Goal: Transaction & Acquisition: Purchase product/service

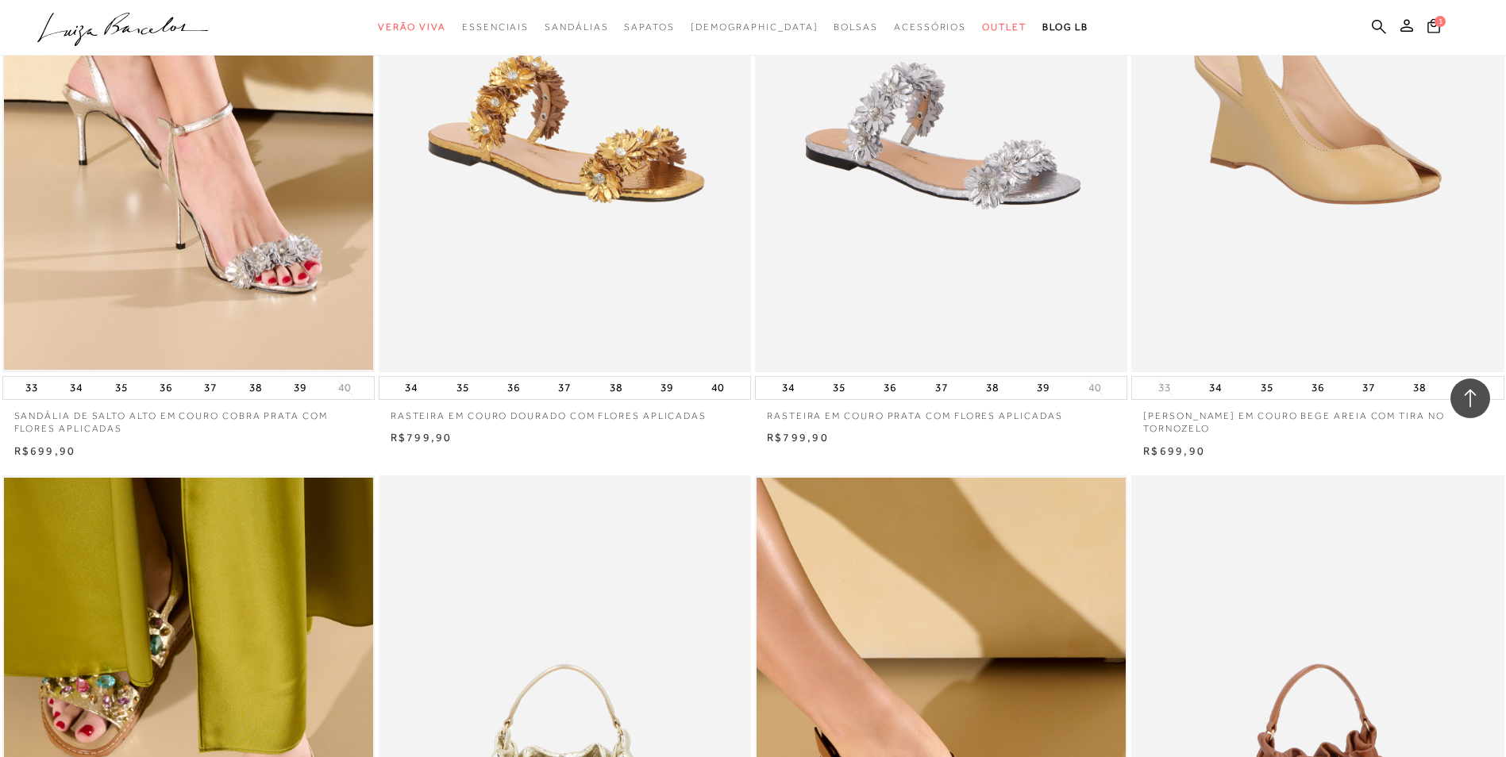
scroll to position [556, 0]
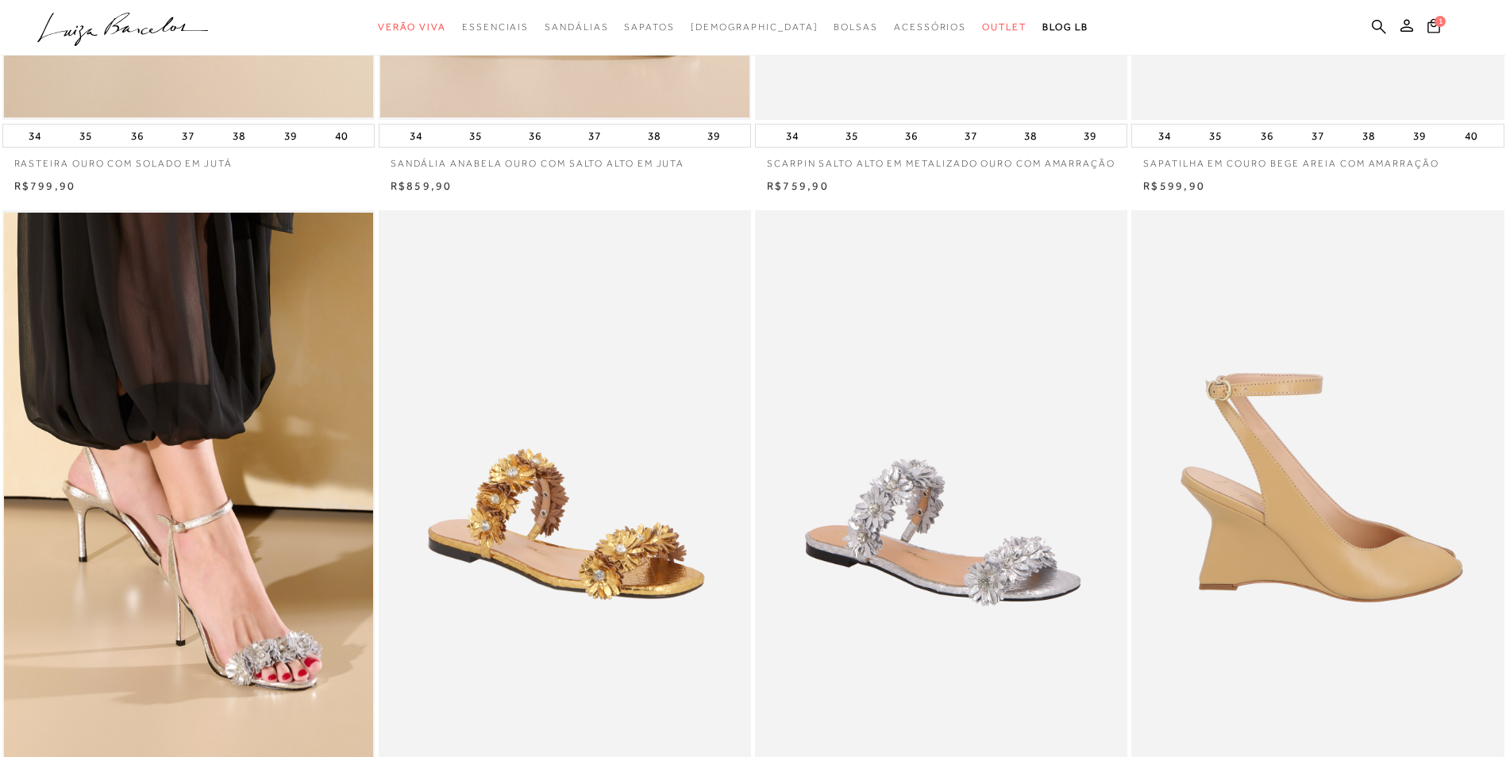
click at [1296, 536] on img at bounding box center [1318, 489] width 371 height 559
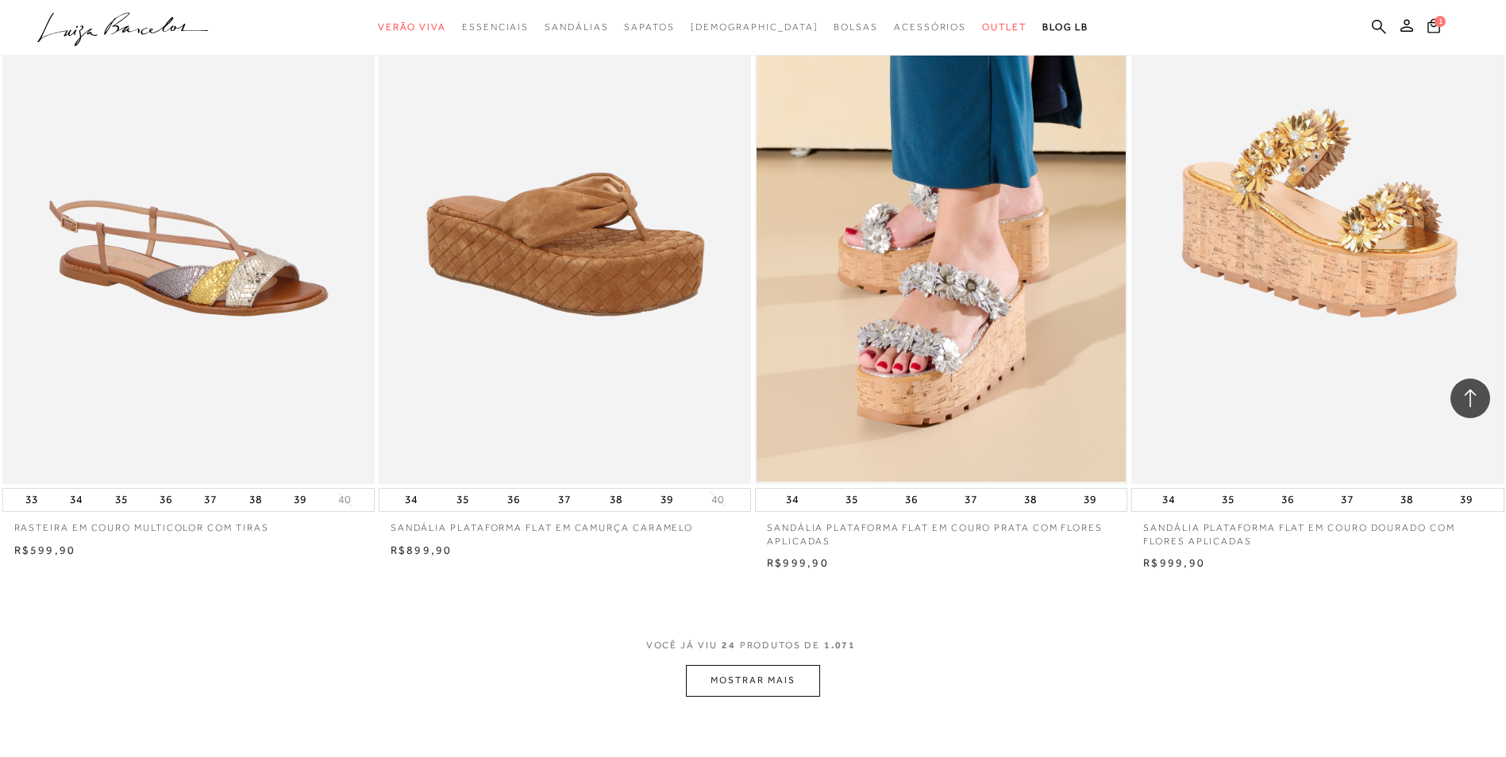
scroll to position [3493, 0]
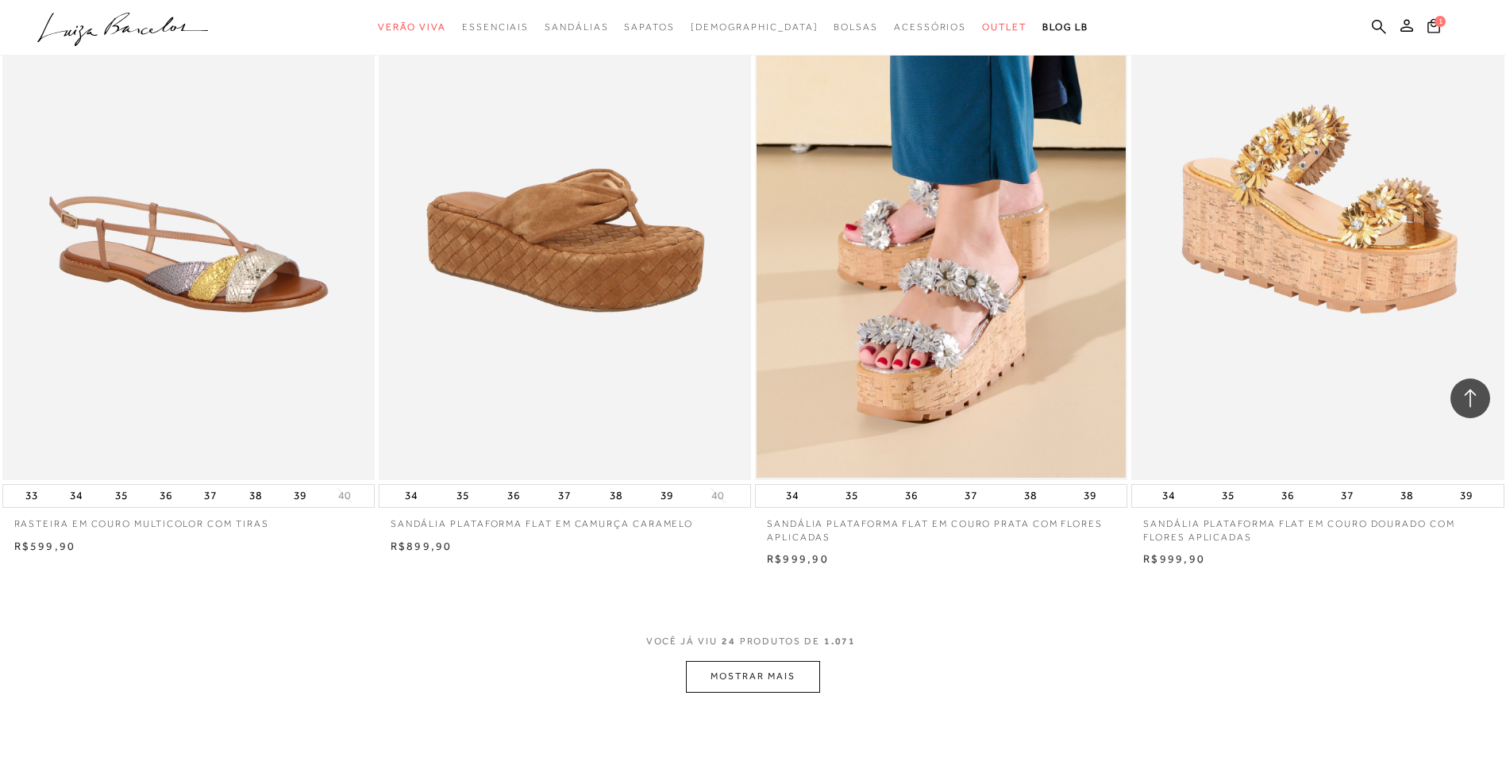
click at [738, 689] on button "MOSTRAR MAIS" at bounding box center [752, 676] width 133 height 31
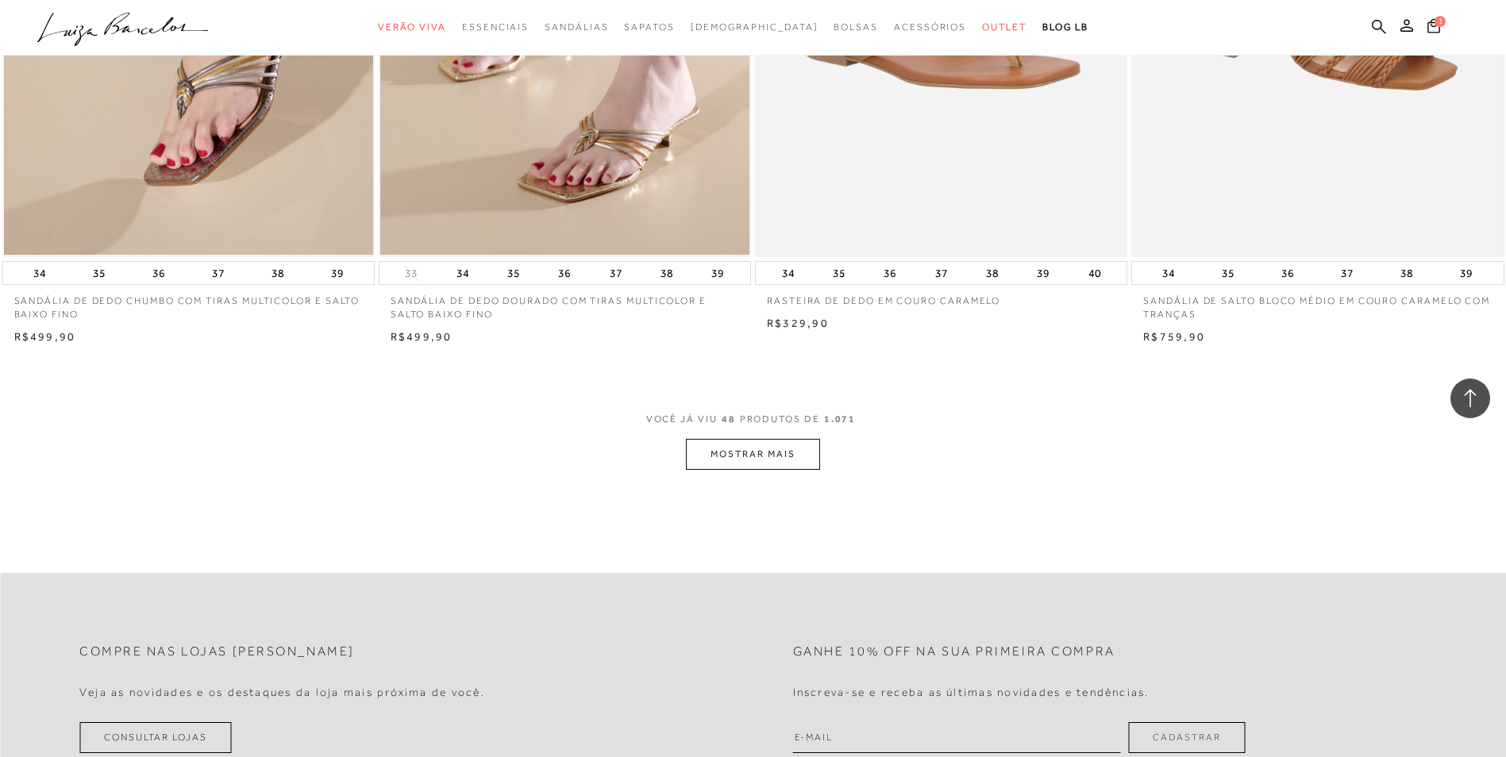
scroll to position [7910, 0]
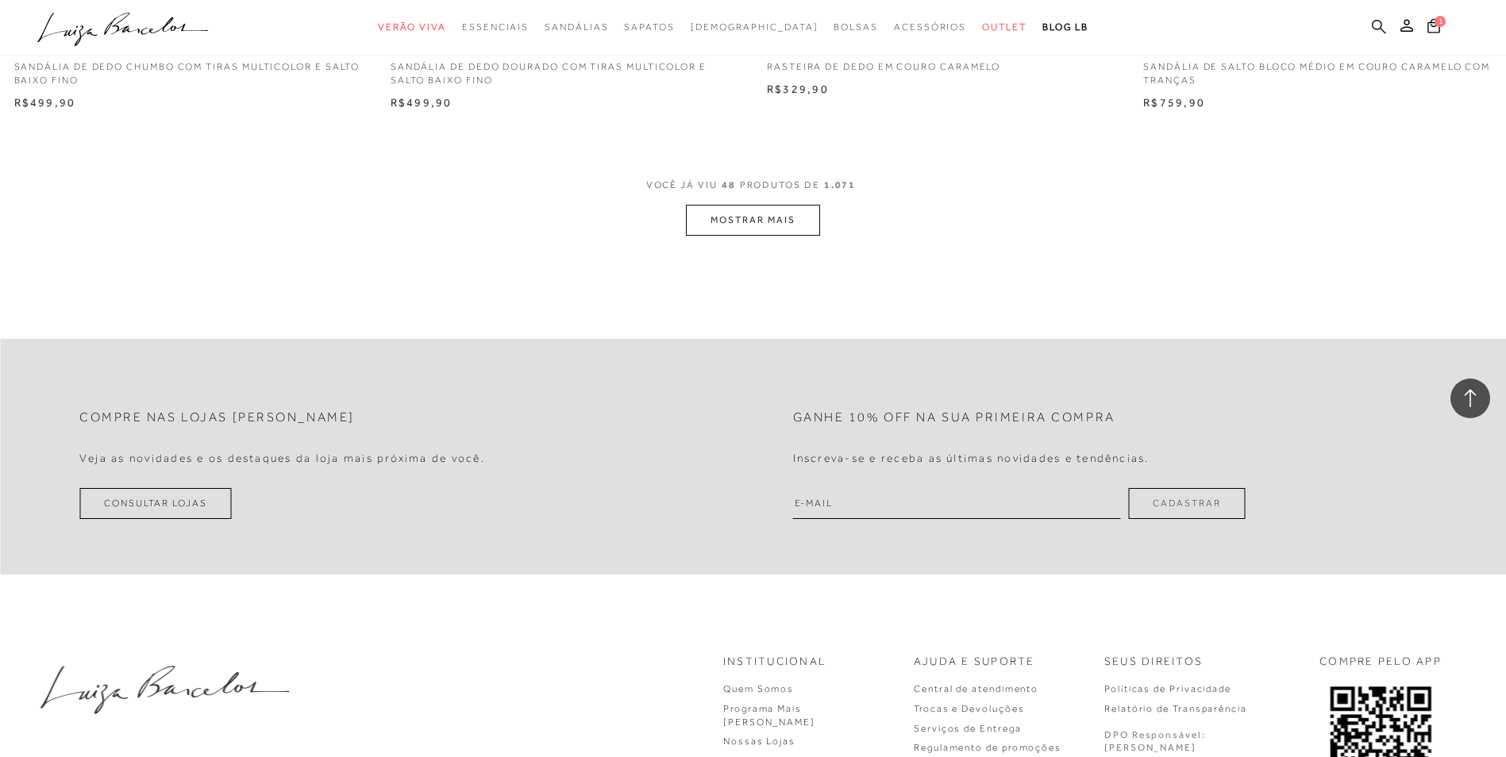
click at [1375, 21] on icon at bounding box center [1379, 26] width 14 height 14
click at [1377, 21] on icon at bounding box center [1379, 26] width 14 height 14
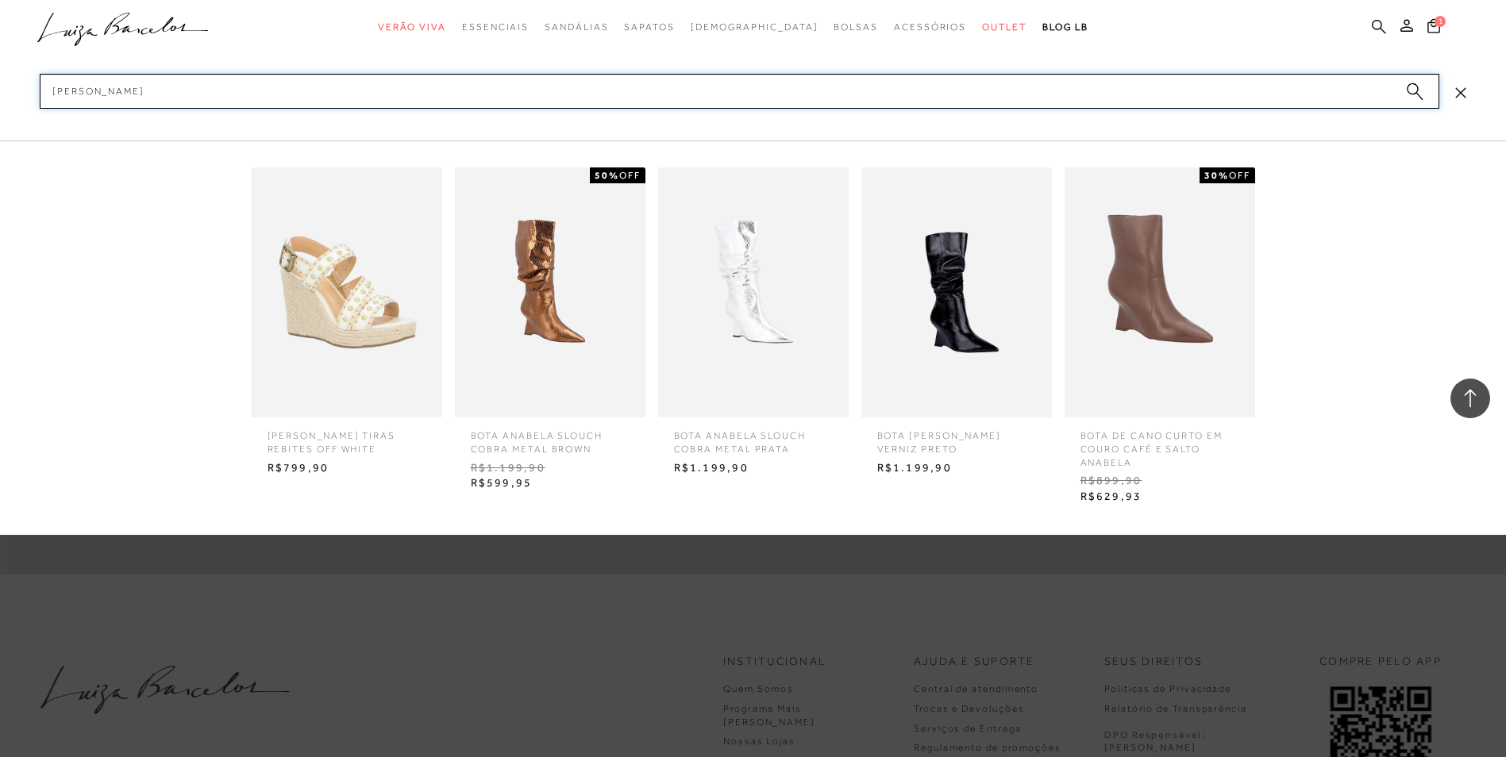
type input "anabela branca"
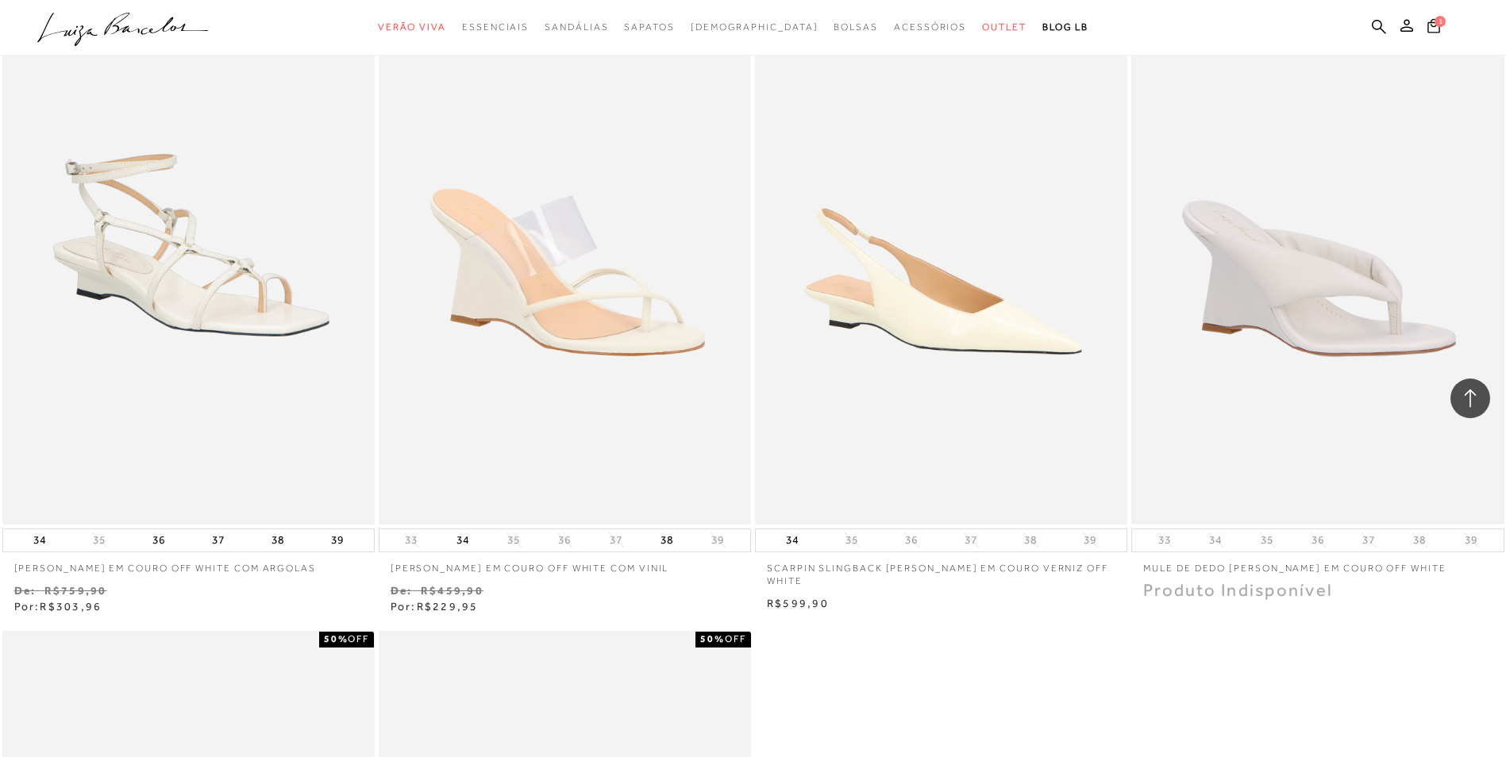
scroll to position [873, 0]
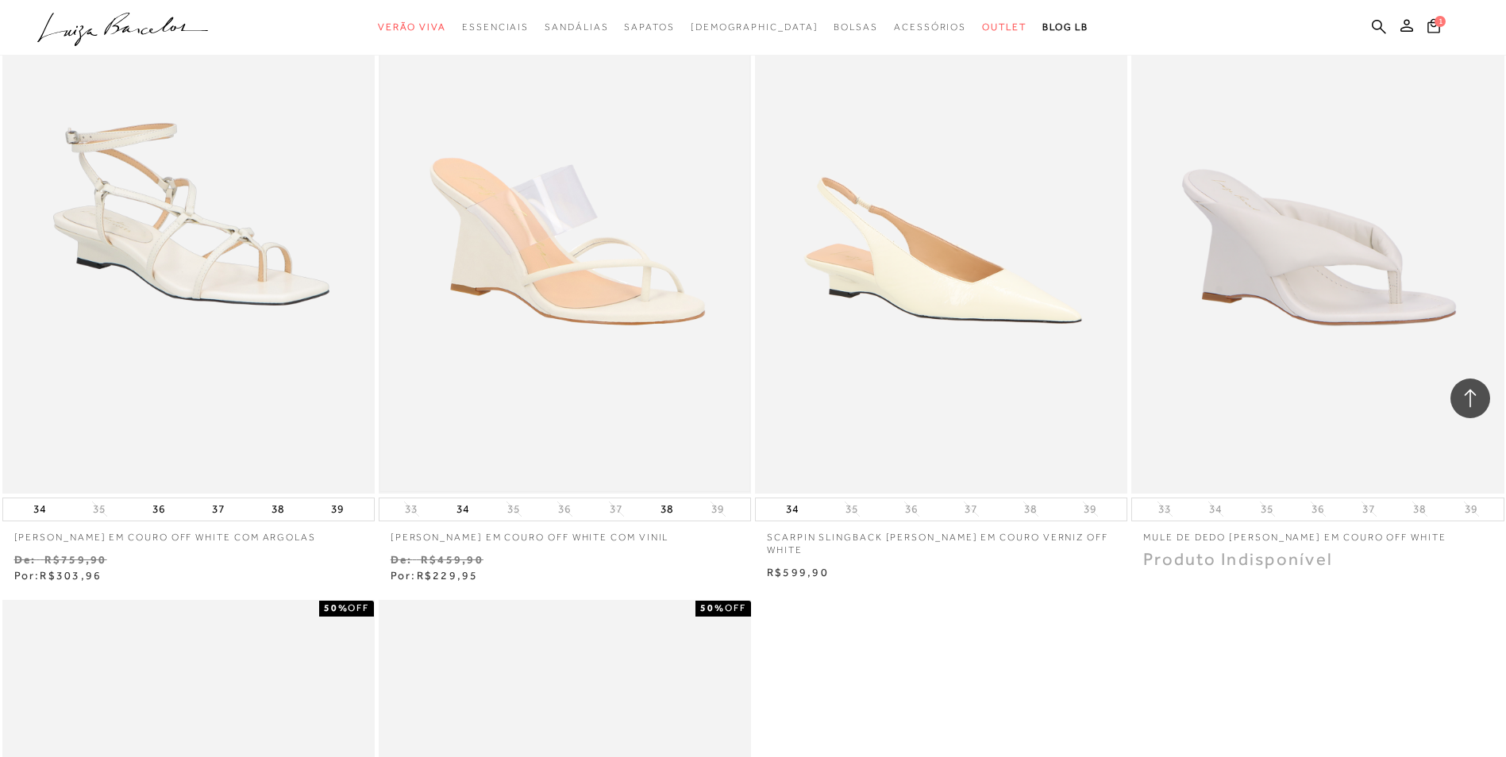
click at [565, 299] on img at bounding box center [564, 214] width 369 height 554
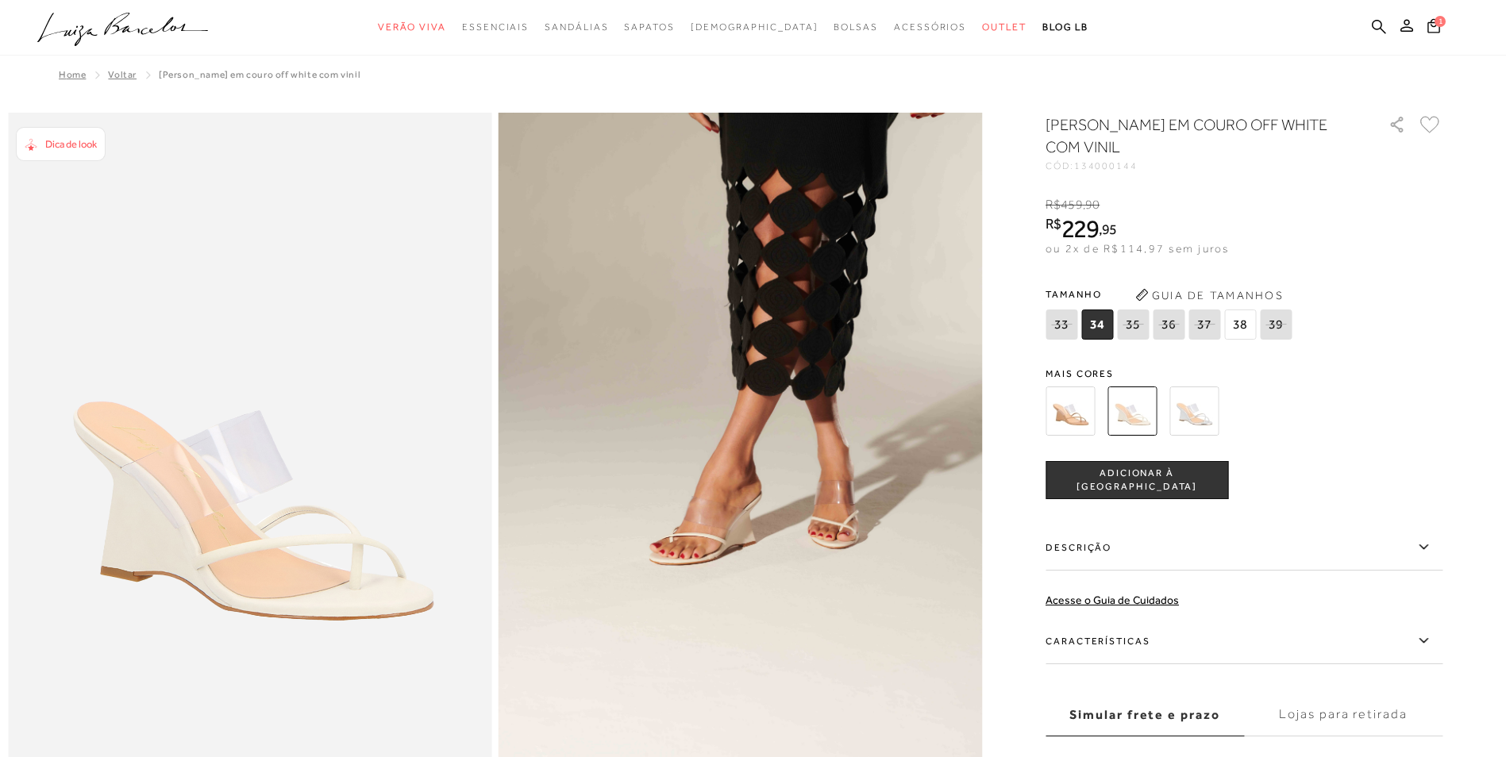
click at [1097, 325] on span "34" at bounding box center [1097, 325] width 32 height 30
click at [1149, 477] on span "ADICIONAR À [GEOGRAPHIC_DATA]" at bounding box center [1136, 481] width 181 height 28
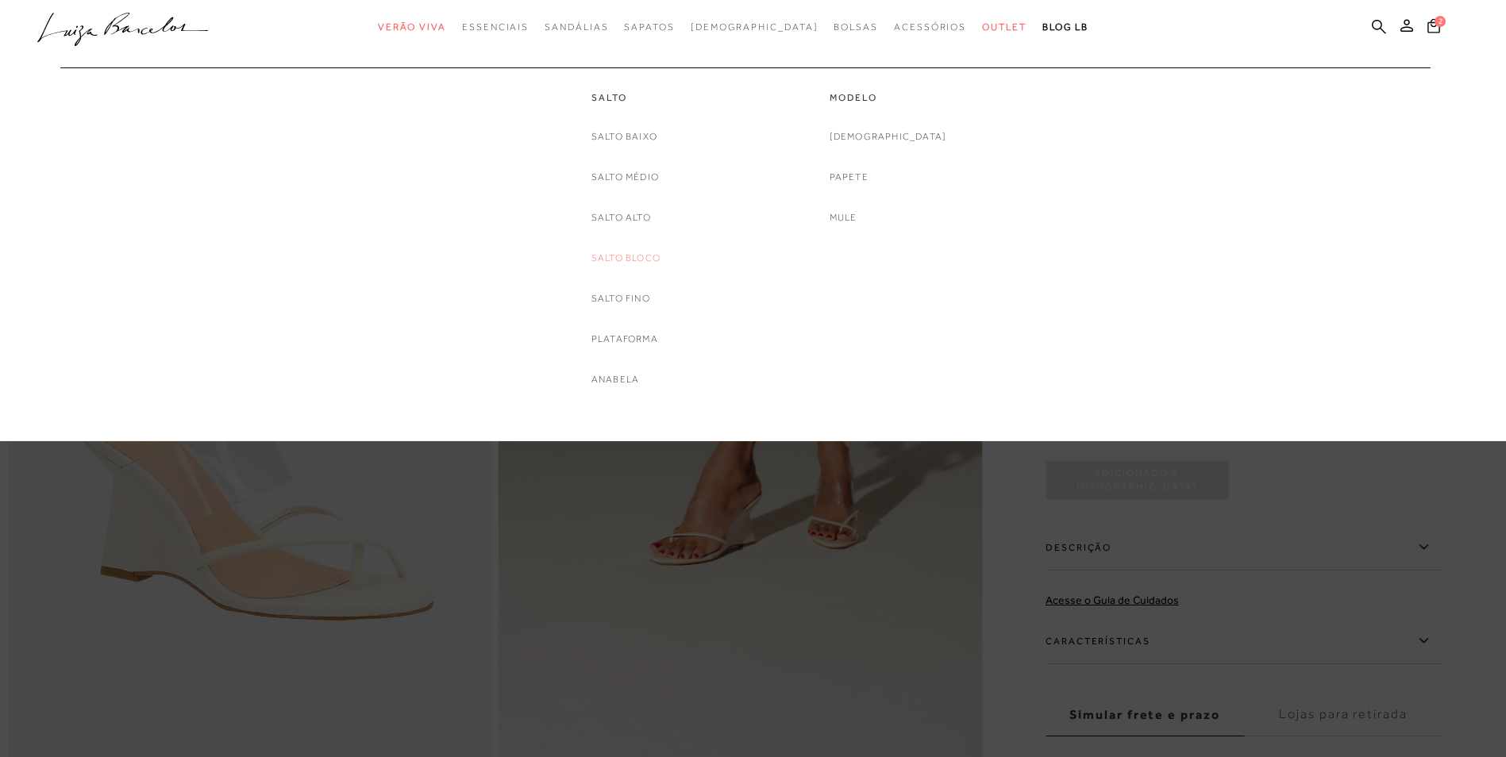
click at [638, 256] on link "Salto Bloco" at bounding box center [625, 258] width 69 height 17
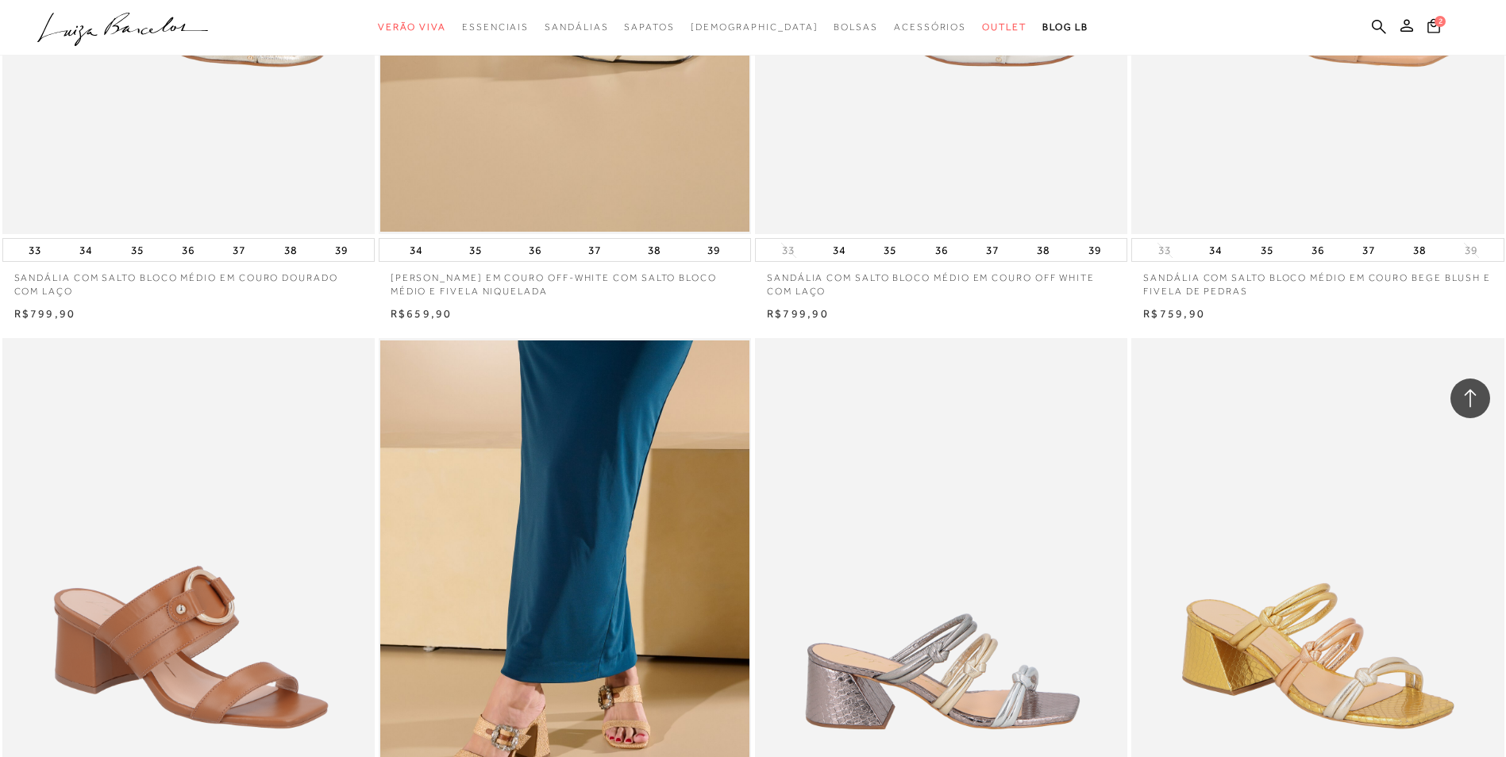
scroll to position [1985, 0]
